Goal: Information Seeking & Learning: Learn about a topic

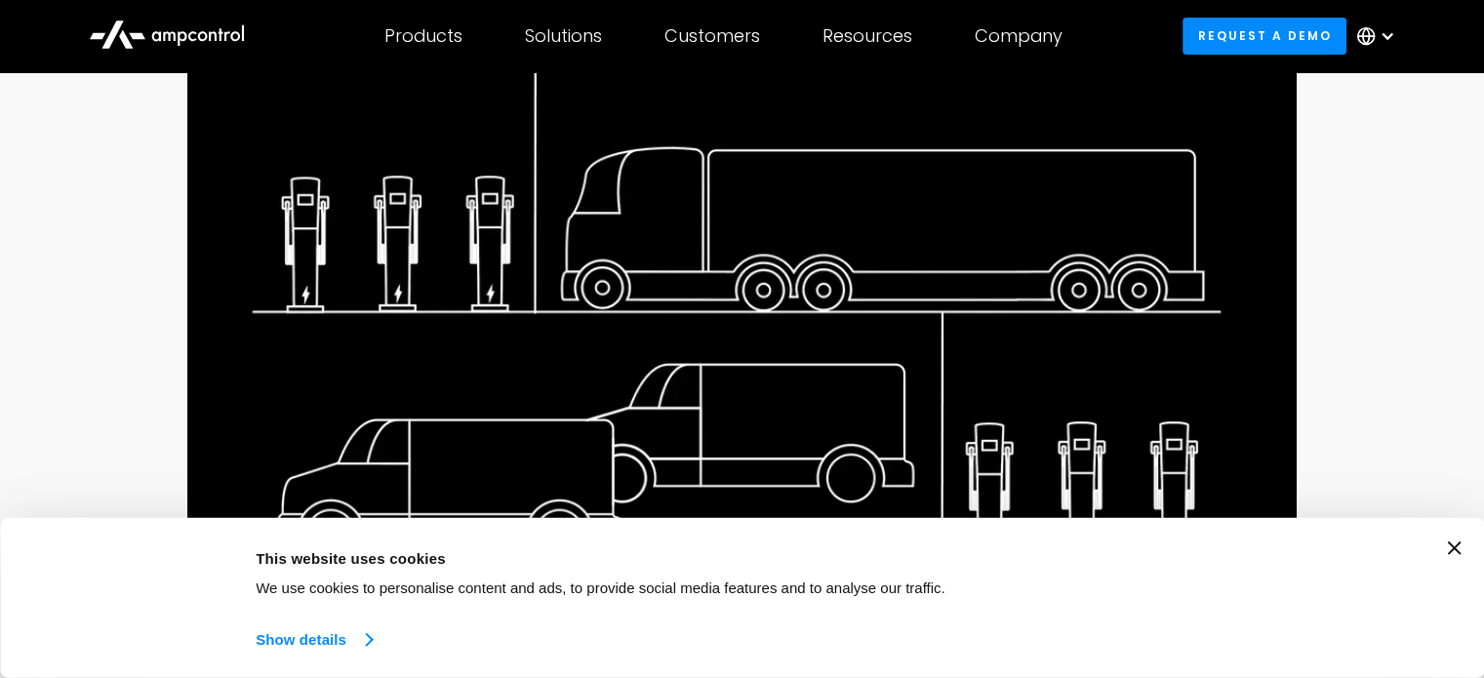
scroll to position [459, 0]
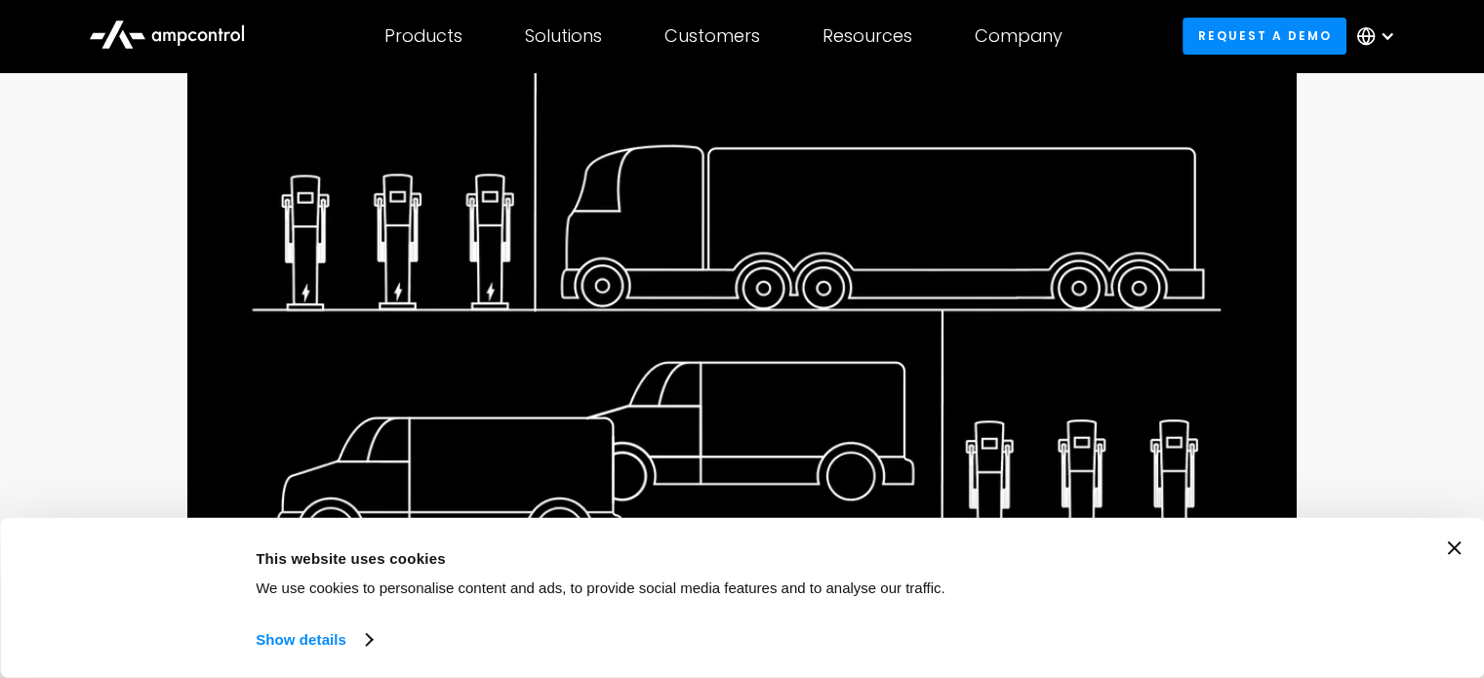
click at [1461, 549] on icon "Close banner" at bounding box center [1454, 548] width 14 height 14
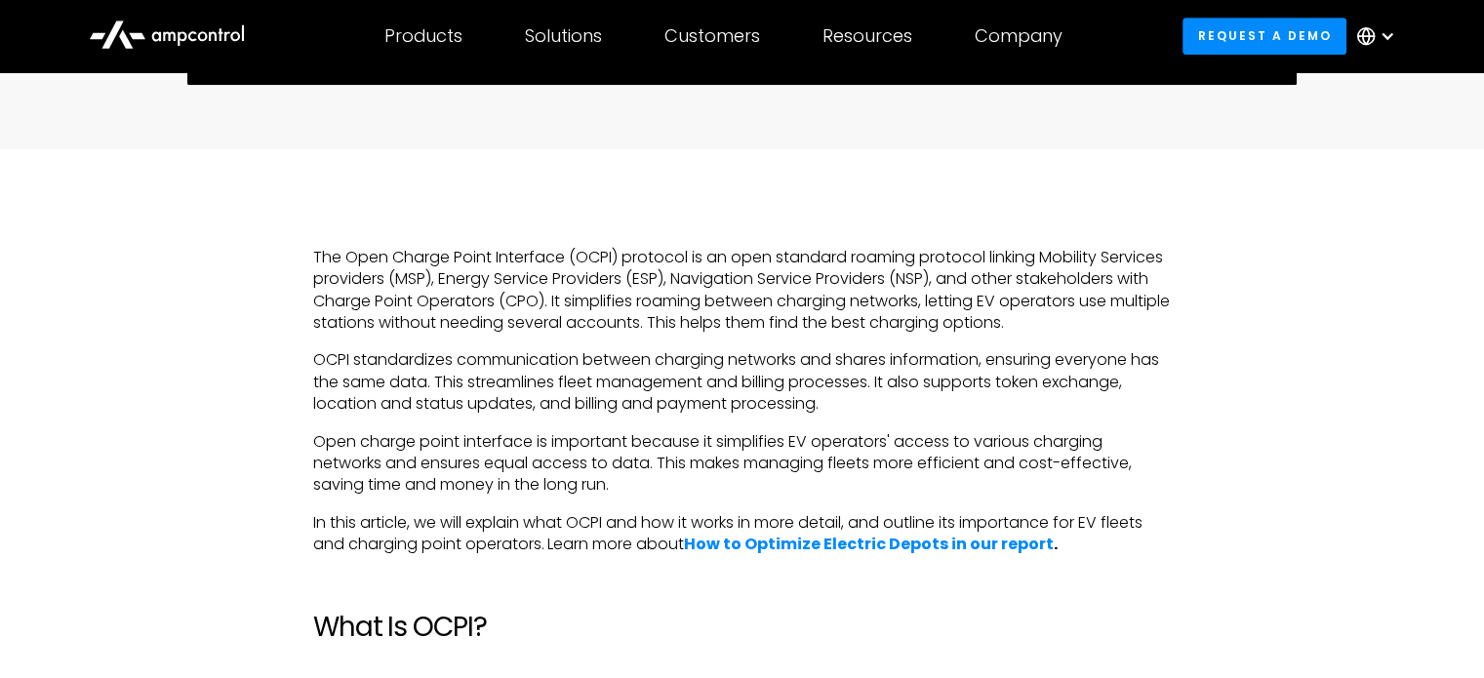
scroll to position [1007, 0]
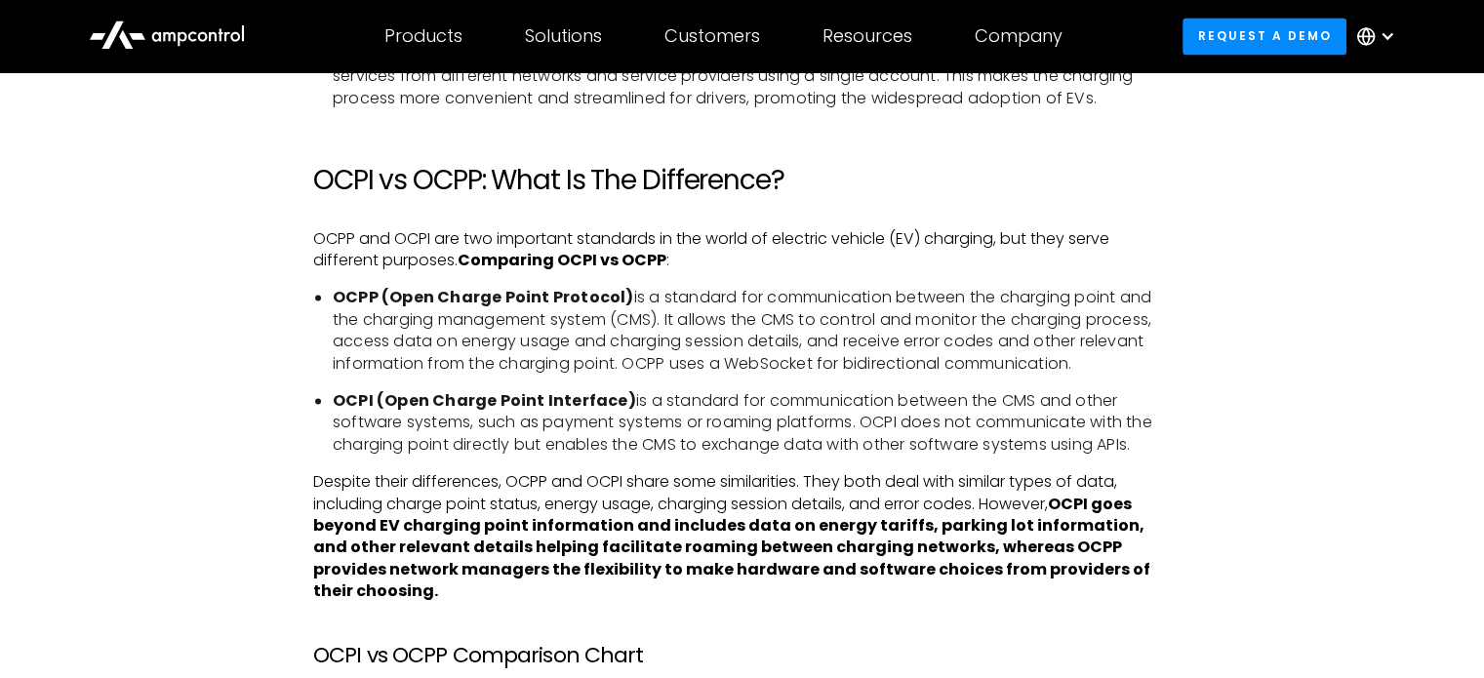
scroll to position [3054, 0]
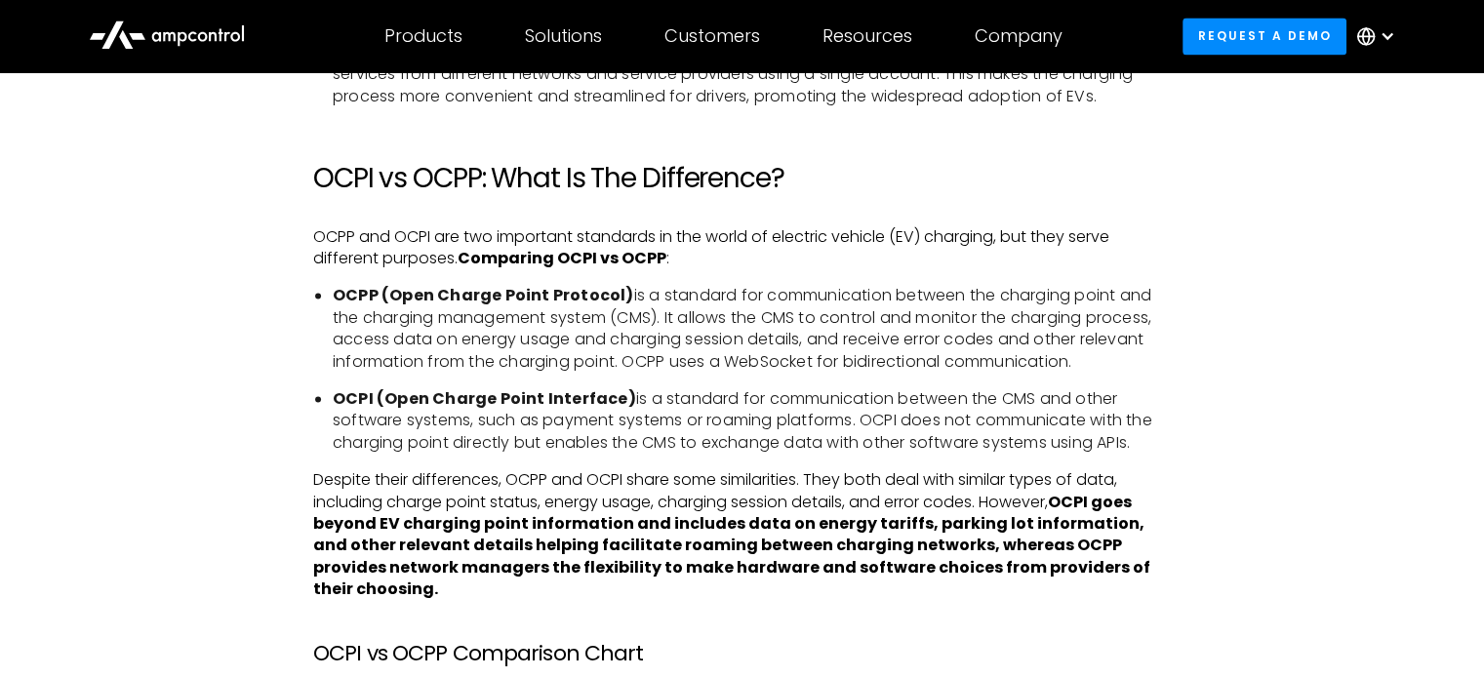
drag, startPoint x: 275, startPoint y: 260, endPoint x: 1365, endPoint y: 467, distance: 1109.5
click at [1365, 467] on div "The Open Charge Point Interface (OCPI) protocol is an open standard roaming pro…" at bounding box center [741, 112] width 1344 height 3825
copy div "OCPP and OCPI are two important standards in the world of electric vehicle (EV)…"
click at [1345, 346] on div "The Open Charge Point Interface (OCPI) protocol is an open standard roaming pro…" at bounding box center [741, 112] width 1344 height 3825
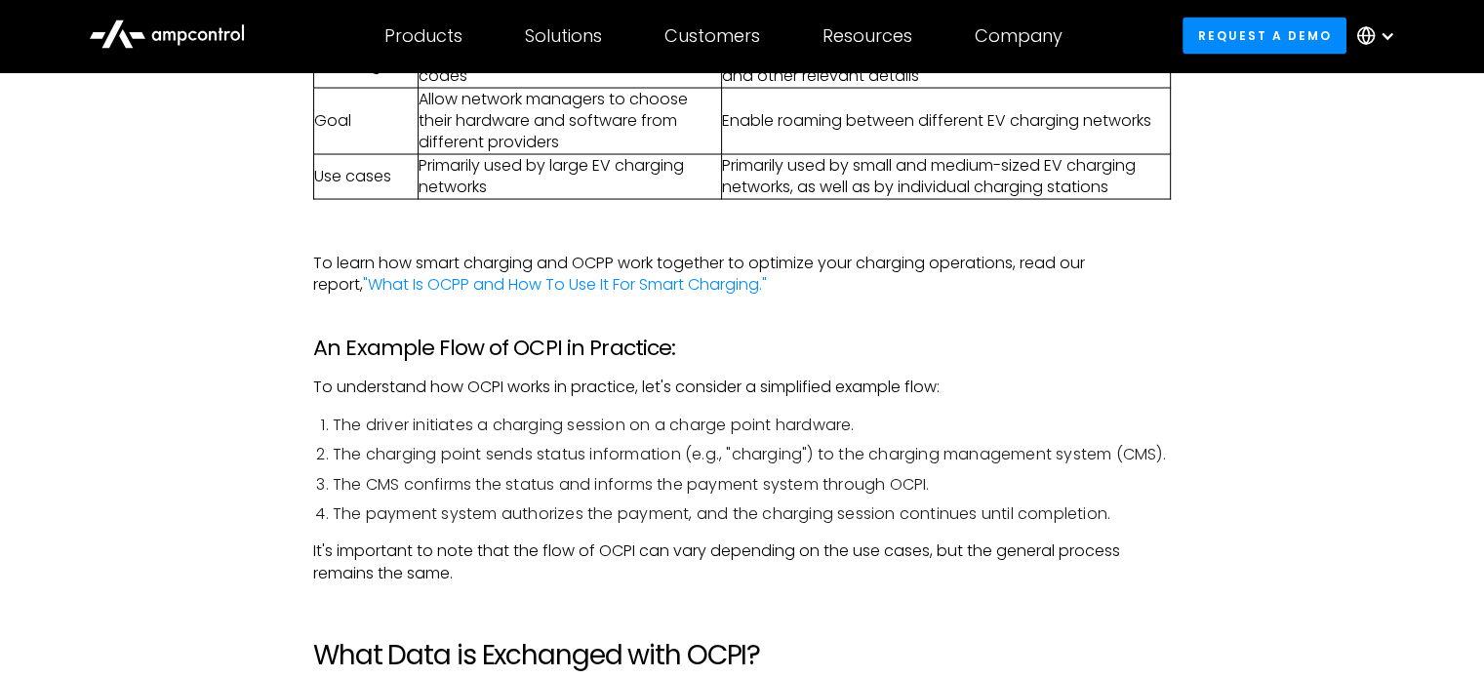
scroll to position [3834, 0]
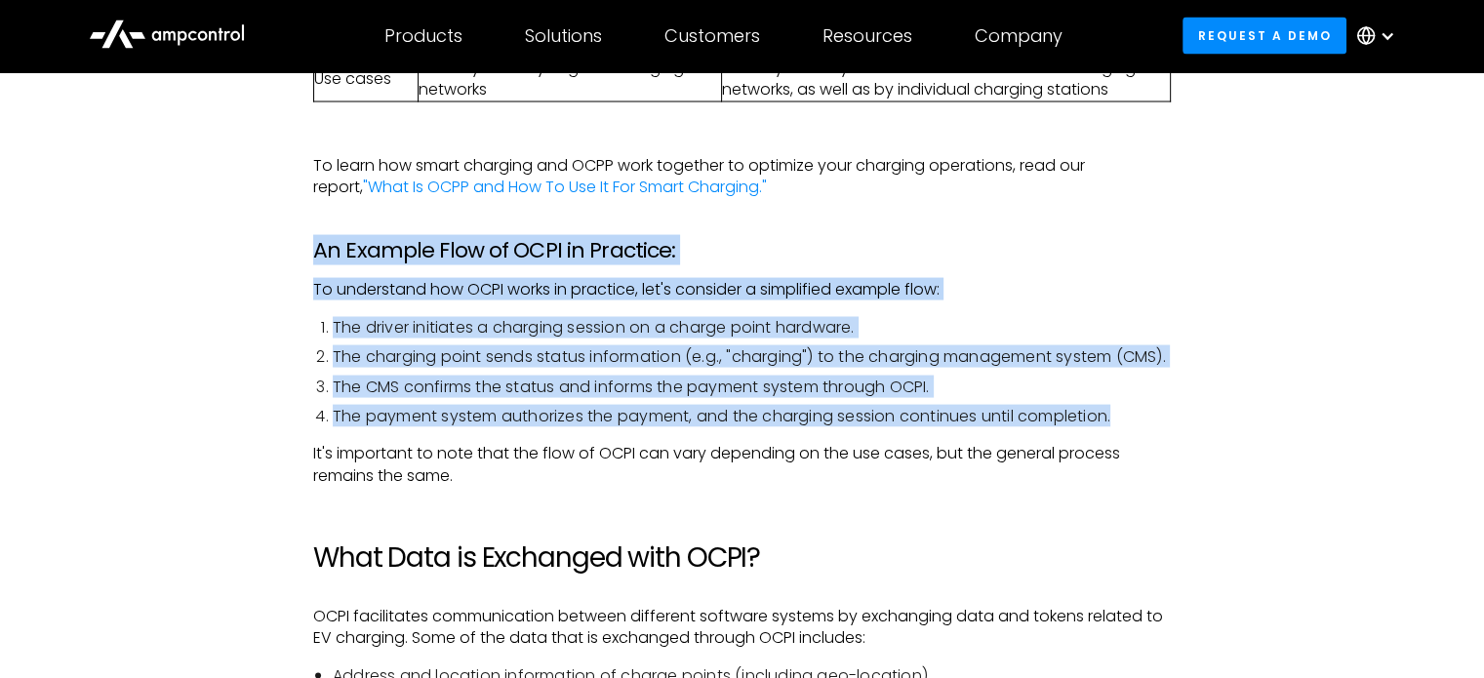
drag, startPoint x: 316, startPoint y: 249, endPoint x: 1335, endPoint y: 444, distance: 1037.1
copy div "An Example Flow of OCPI in Practice: To understand how OCPI works in practice, …"
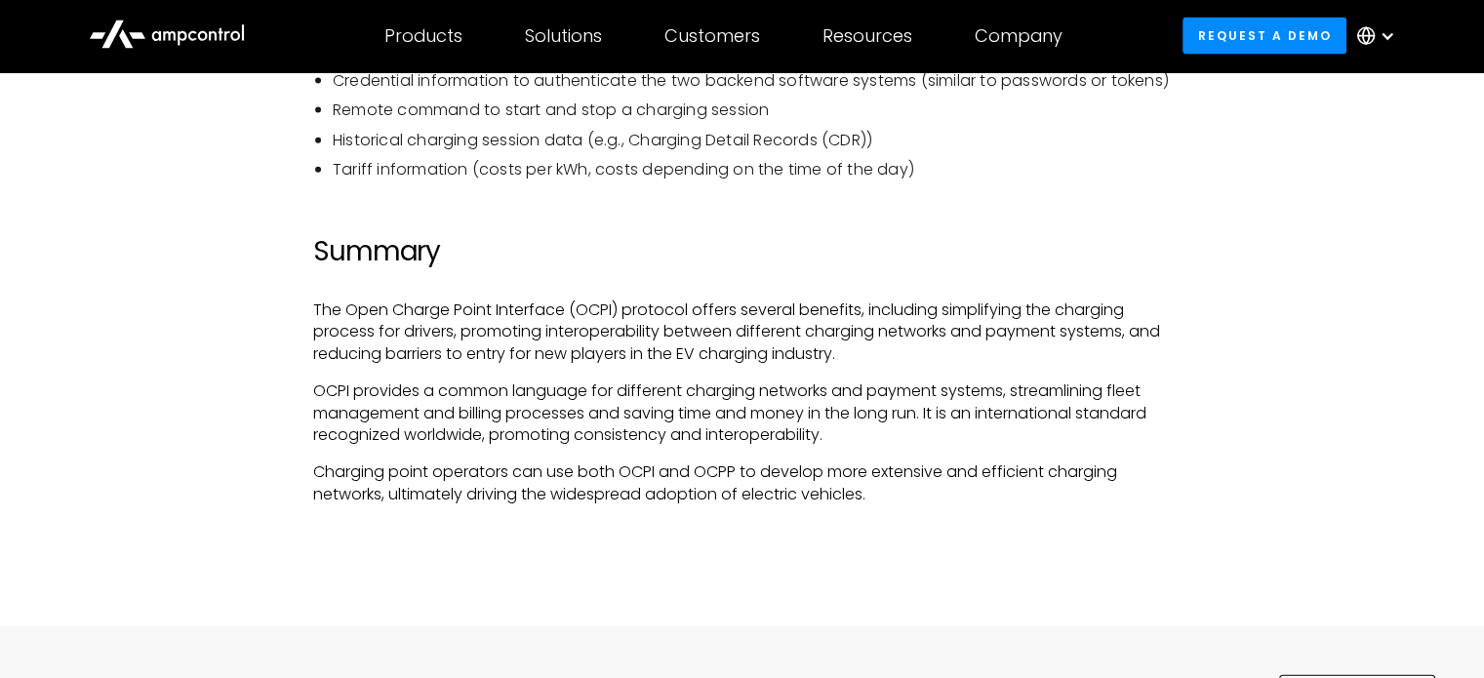
scroll to position [4615, 0]
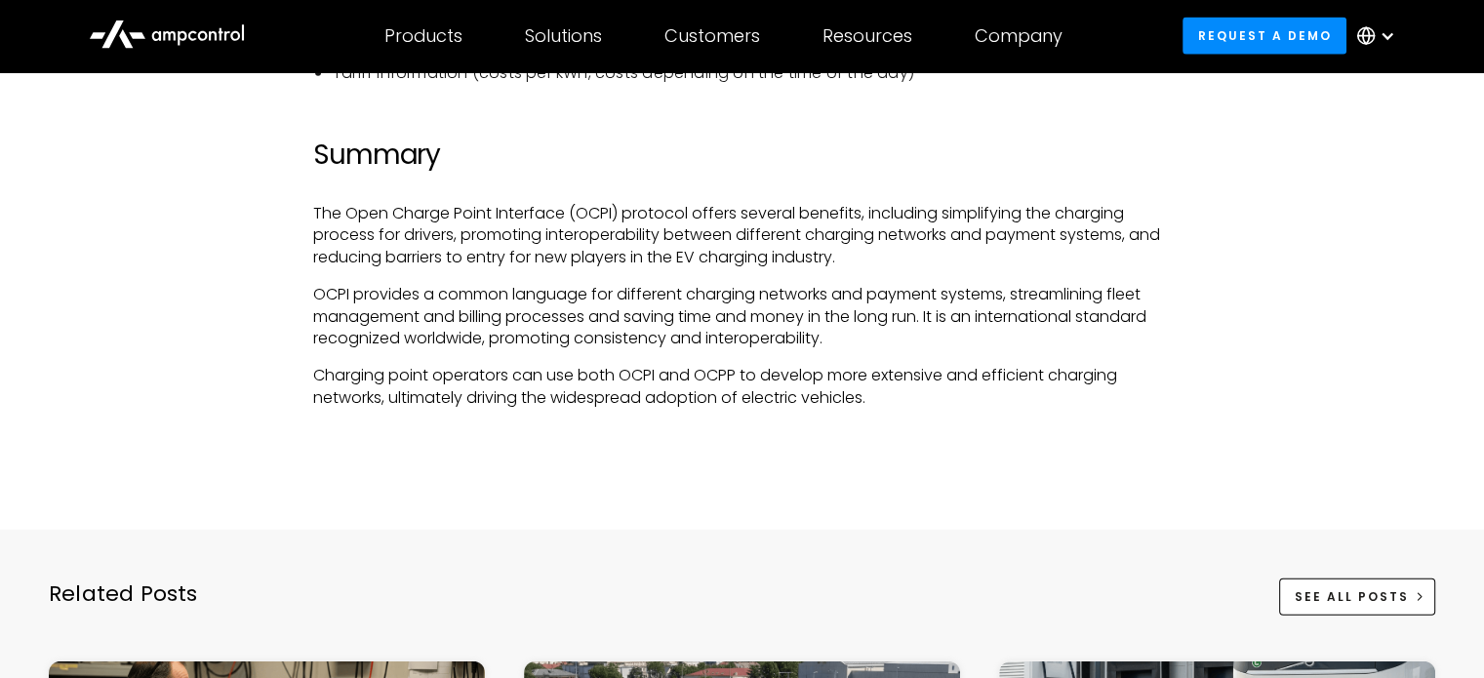
click at [503, 409] on p "Charging point operators can use both OCPI and OCPP to develop more extensive a…" at bounding box center [742, 387] width 858 height 44
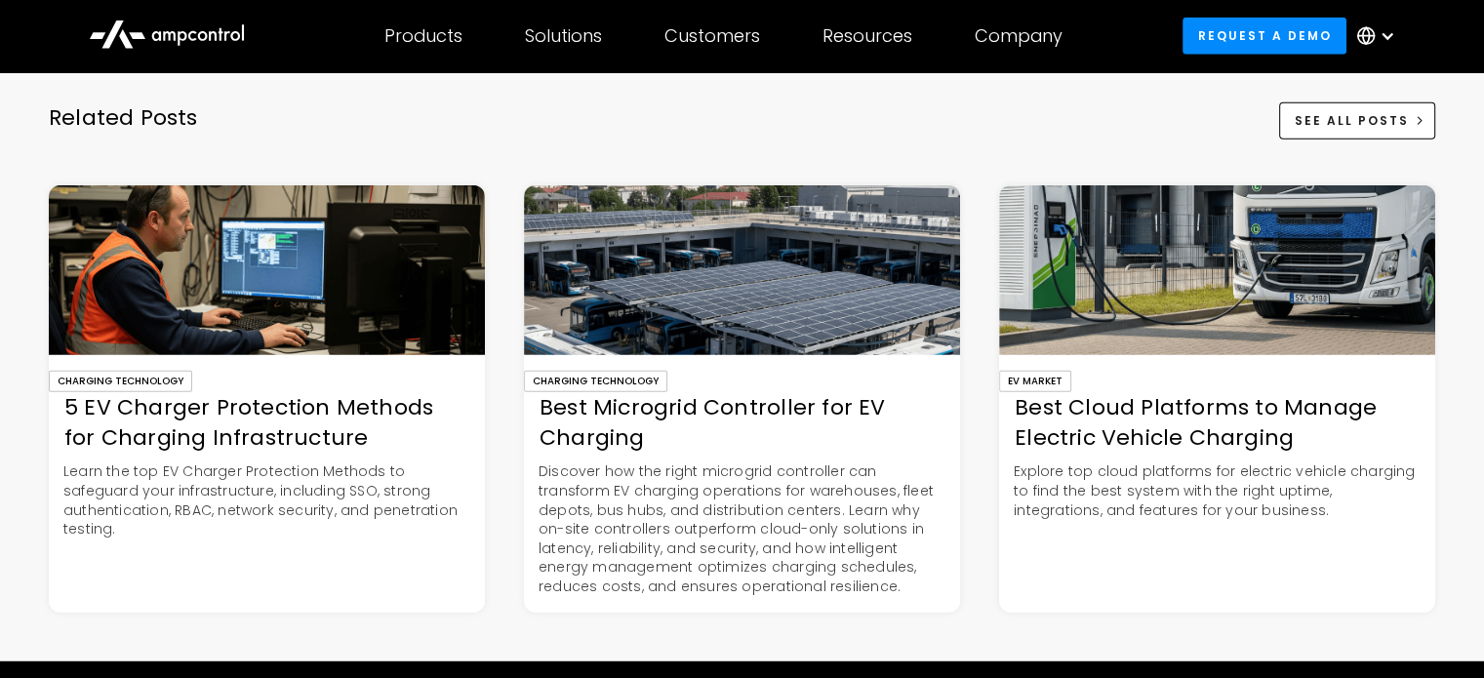
scroll to position [5200, 0]
